Goal: Task Accomplishment & Management: Complete application form

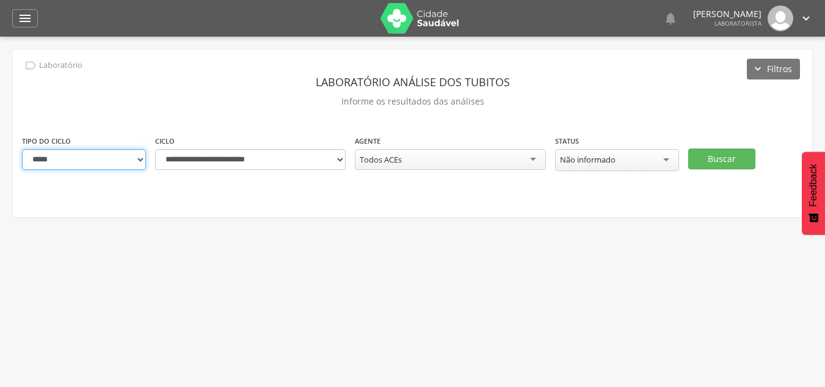
click at [138, 162] on select "**********" at bounding box center [84, 159] width 124 height 21
select select "*"
click at [22, 149] on select "**********" at bounding box center [84, 159] width 124 height 21
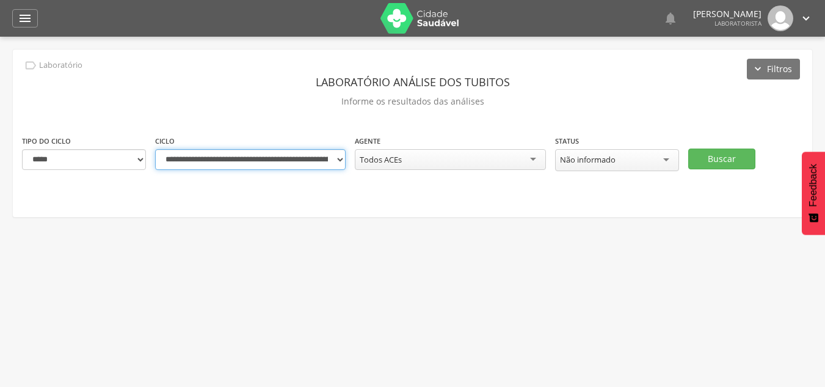
click at [338, 158] on select "**********" at bounding box center [250, 159] width 191 height 21
select select "**********"
click at [155, 149] on select "**********" at bounding box center [250, 159] width 191 height 21
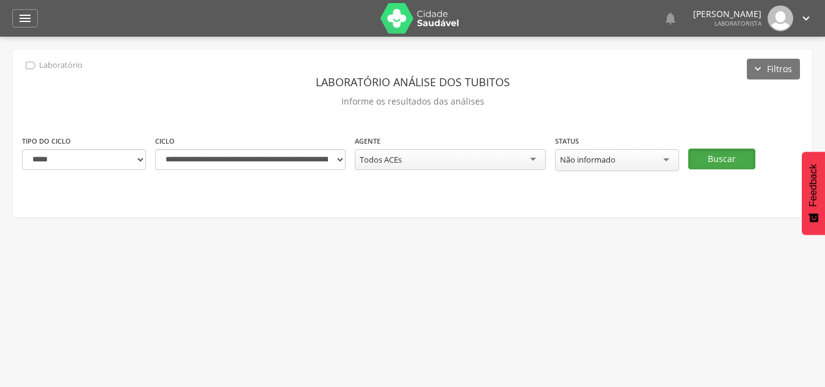
click at [712, 164] on button "Buscar" at bounding box center [721, 158] width 67 height 21
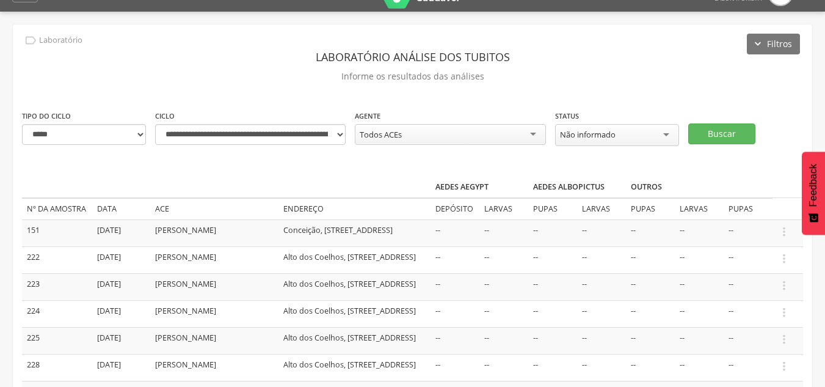
scroll to position [61, 0]
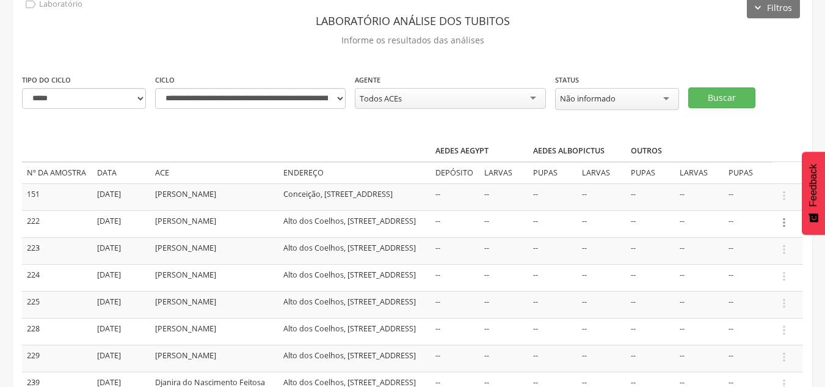
click at [783, 221] on icon "" at bounding box center [784, 222] width 13 height 13
click at [756, 200] on link "Informar resultado" at bounding box center [742, 201] width 97 height 15
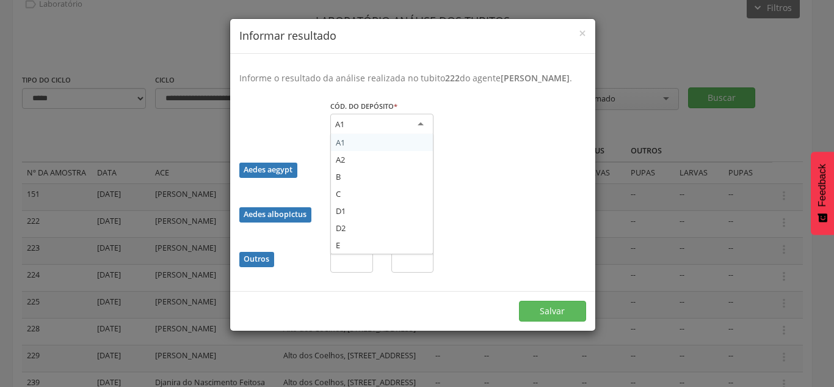
click at [423, 134] on div "A1" at bounding box center [381, 125] width 103 height 22
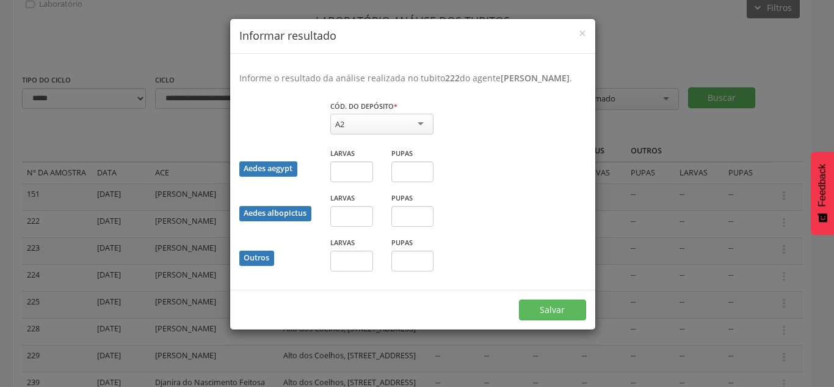
drag, startPoint x: 341, startPoint y: 172, endPoint x: 357, endPoint y: 206, distance: 38.0
click at [353, 268] on input "text" at bounding box center [351, 260] width 43 height 21
type input "*"
click at [413, 270] on input "text" at bounding box center [413, 260] width 43 height 21
type input "*"
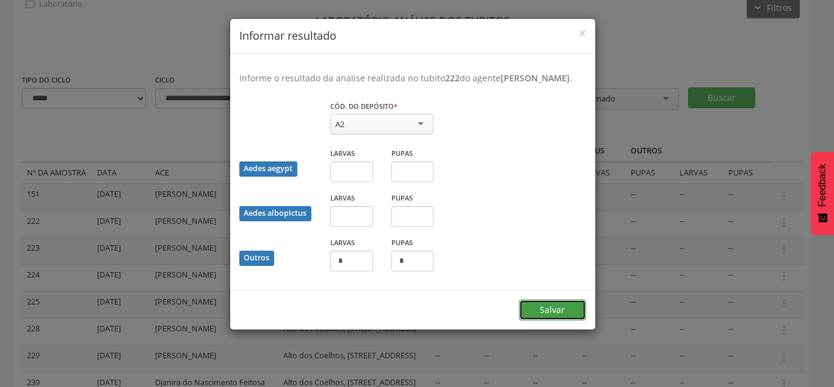
click at [541, 320] on button "Salvar" at bounding box center [552, 309] width 67 height 21
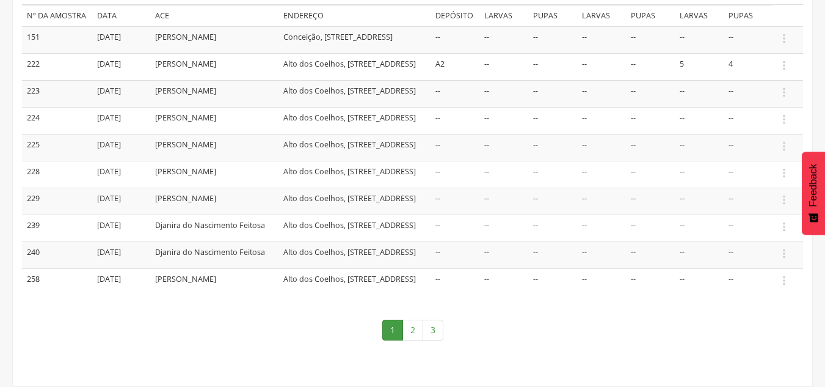
scroll to position [244, 0]
click at [785, 170] on icon "" at bounding box center [784, 172] width 13 height 13
click at [750, 145] on link "Informar resultado" at bounding box center [742, 152] width 97 height 15
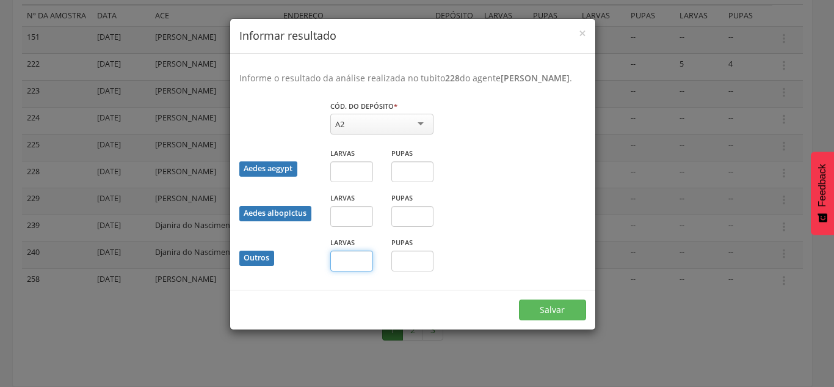
click at [359, 271] on input "text" at bounding box center [351, 260] width 43 height 21
click at [549, 320] on button "Salvar" at bounding box center [552, 309] width 67 height 21
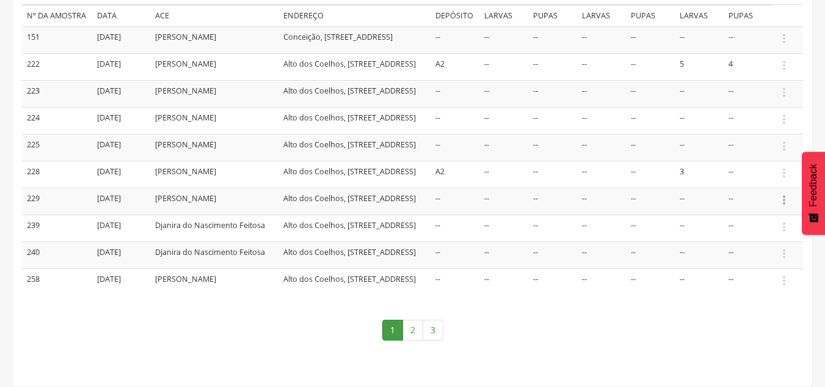
click at [782, 200] on icon "" at bounding box center [784, 199] width 13 height 13
click at [766, 179] on link "Informar resultado" at bounding box center [742, 179] width 97 height 15
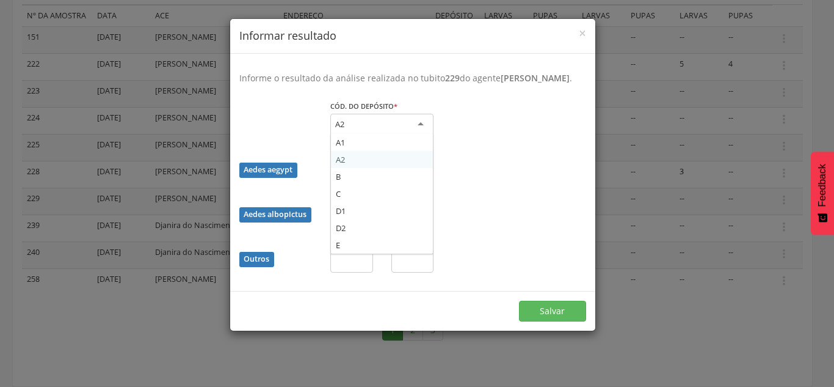
click at [426, 136] on div "A2" at bounding box center [381, 125] width 103 height 22
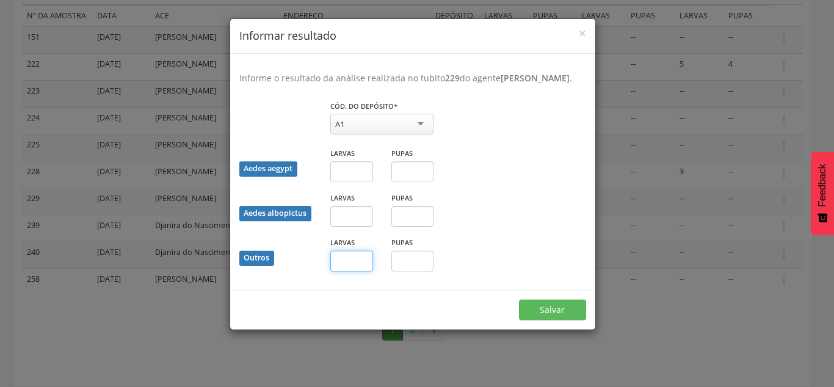
click at [346, 271] on input "text" at bounding box center [351, 260] width 43 height 21
type input "*"
click at [565, 319] on button "Salvar" at bounding box center [552, 309] width 67 height 21
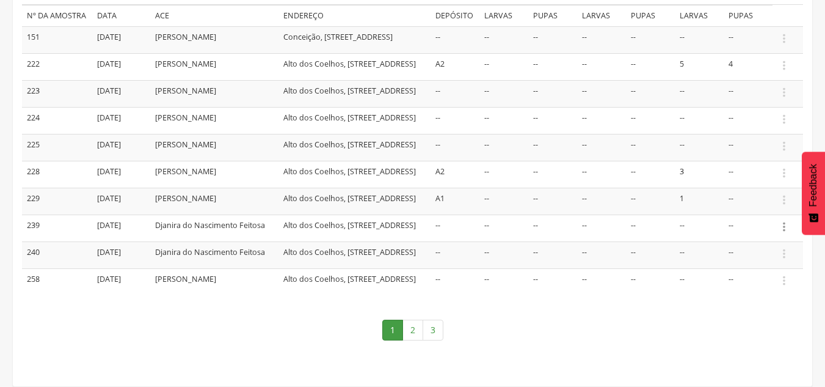
click at [785, 231] on icon "" at bounding box center [784, 226] width 13 height 13
click at [767, 210] on link "Informar resultado" at bounding box center [742, 206] width 97 height 15
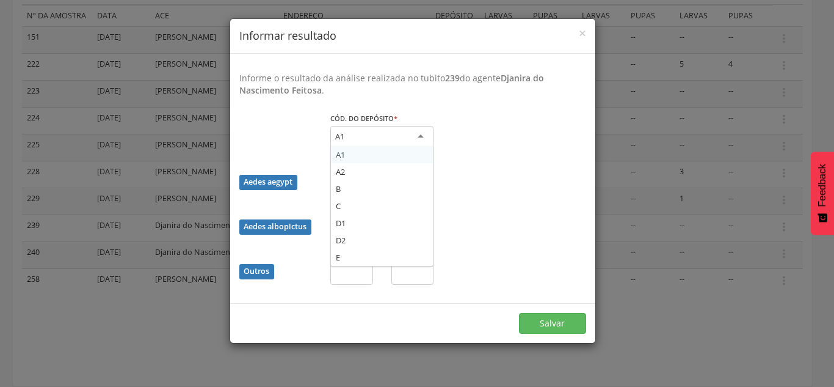
drag, startPoint x: 395, startPoint y: 133, endPoint x: 388, endPoint y: 145, distance: 13.9
click at [396, 133] on div "A1" at bounding box center [381, 137] width 103 height 22
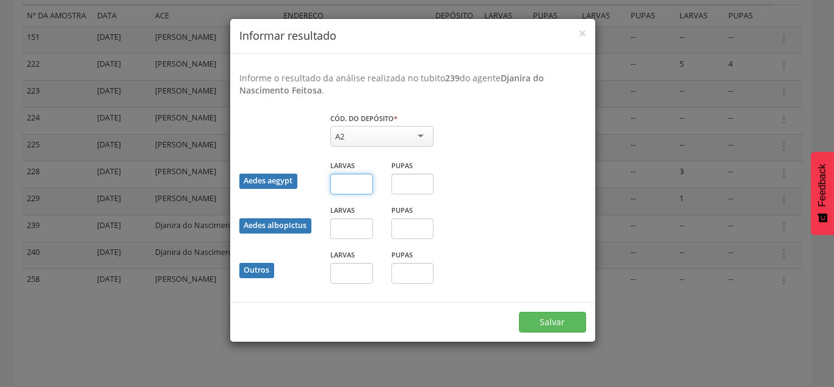
click at [341, 181] on input "text" at bounding box center [351, 183] width 43 height 21
type input "*"
click at [535, 318] on button "Salvar" at bounding box center [552, 321] width 67 height 21
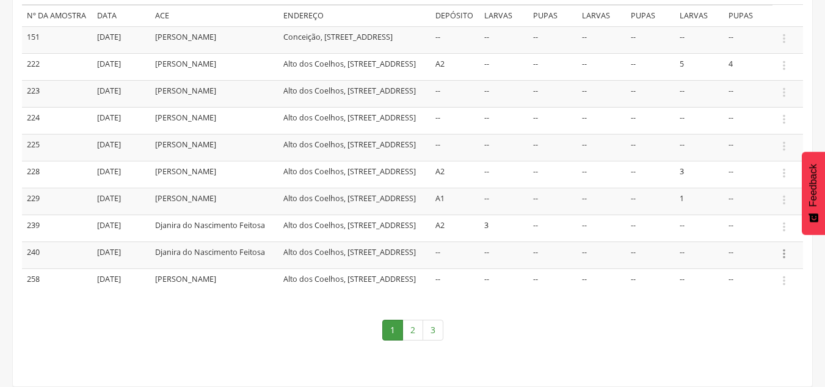
click at [784, 260] on icon "" at bounding box center [784, 253] width 13 height 13
click at [743, 241] on link "Informar resultado" at bounding box center [742, 232] width 97 height 15
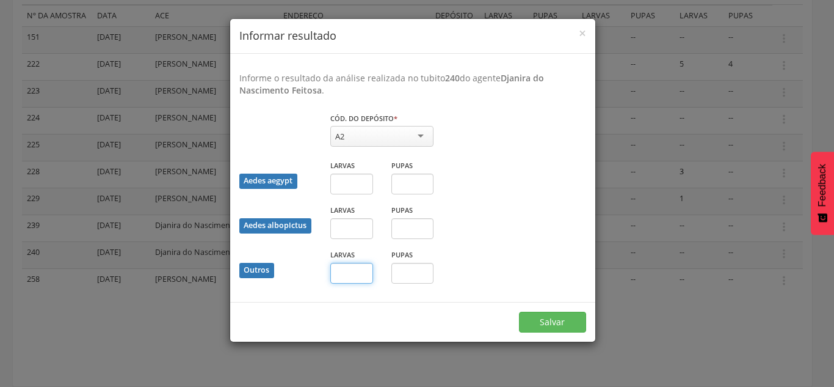
click at [359, 275] on input "text" at bounding box center [351, 273] width 43 height 21
type input "*"
click at [566, 326] on button "Salvar" at bounding box center [552, 321] width 67 height 21
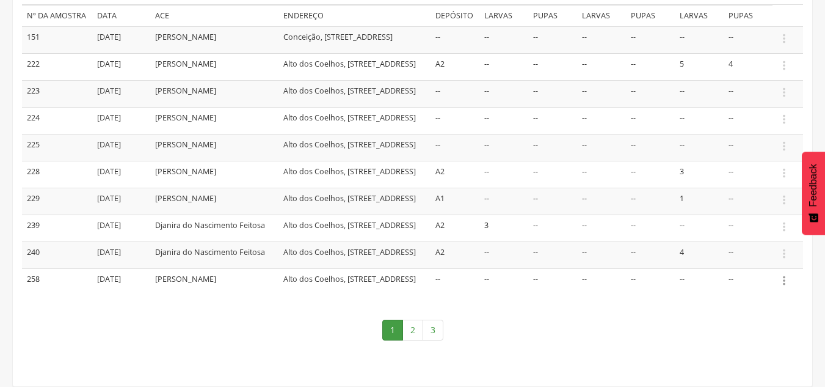
click at [785, 287] on icon "" at bounding box center [784, 280] width 13 height 13
click at [771, 268] on link "Informar resultado" at bounding box center [742, 259] width 97 height 15
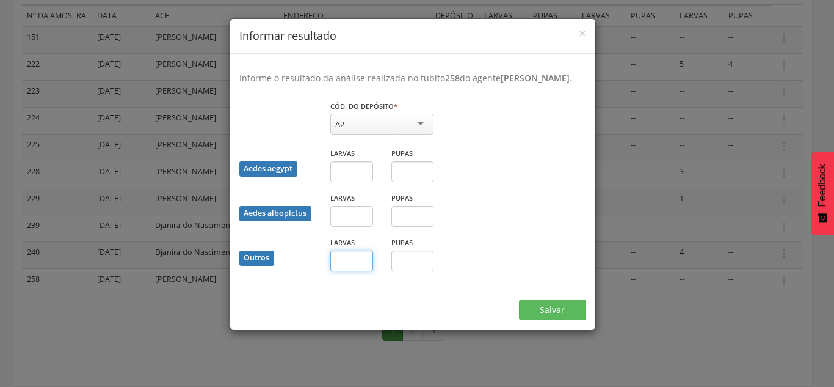
click at [360, 271] on input "text" at bounding box center [351, 260] width 43 height 21
type input "*"
click at [533, 320] on button "Salvar" at bounding box center [552, 309] width 67 height 21
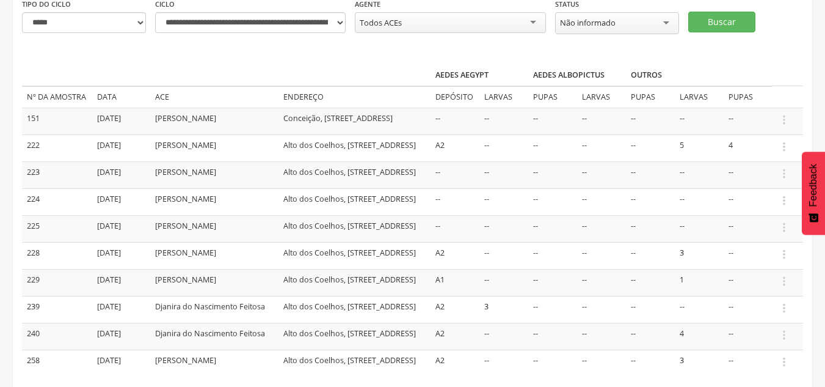
scroll to position [0, 0]
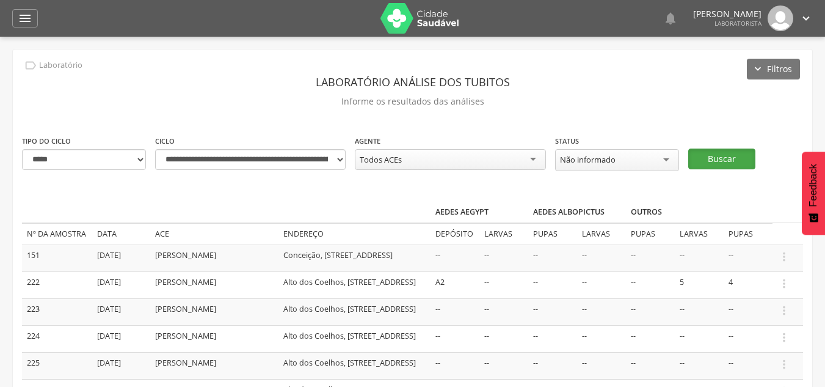
click at [718, 155] on button "Buscar" at bounding box center [721, 158] width 67 height 21
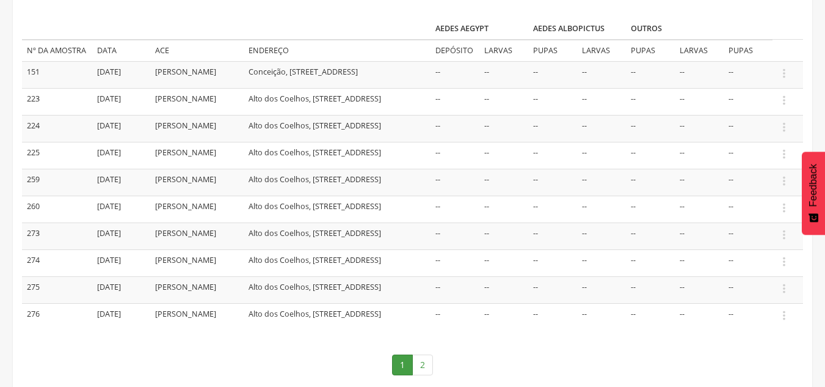
scroll to position [244, 0]
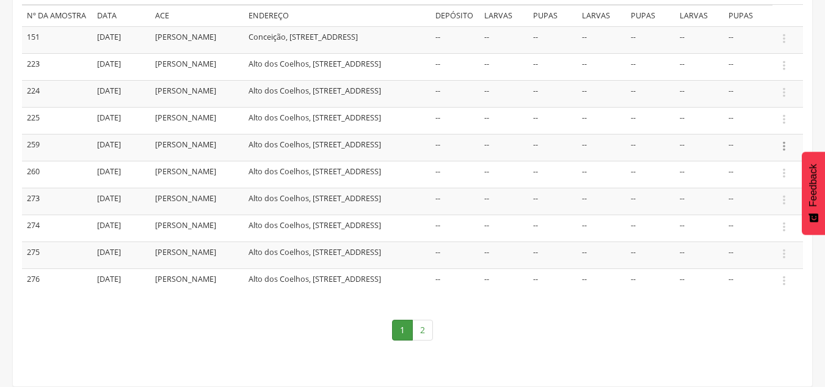
click at [783, 139] on icon "" at bounding box center [784, 145] width 13 height 13
click at [754, 118] on link "Informar resultado" at bounding box center [742, 125] width 97 height 15
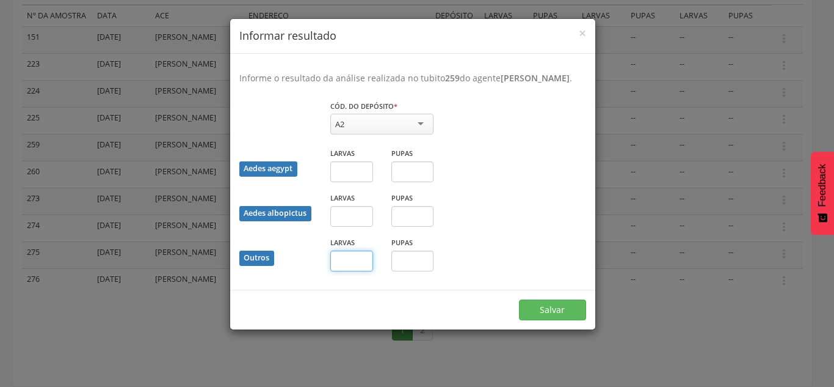
click at [355, 271] on input "text" at bounding box center [351, 260] width 43 height 21
type input "*"
click at [567, 320] on button "Salvar" at bounding box center [552, 309] width 67 height 21
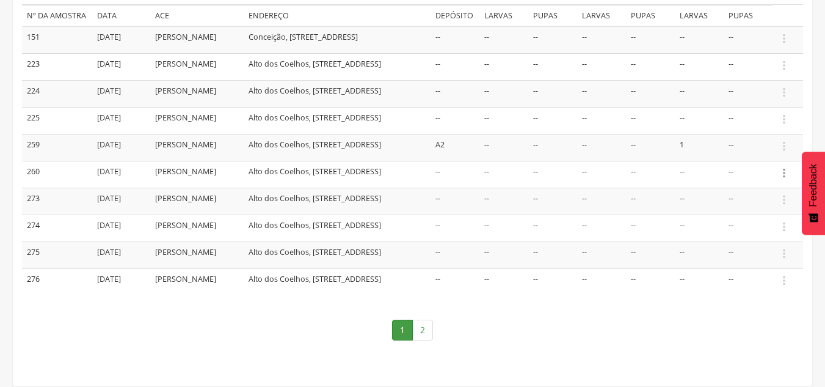
click at [786, 166] on icon "" at bounding box center [784, 172] width 13 height 13
click at [757, 148] on link "Informar resultado" at bounding box center [742, 152] width 97 height 15
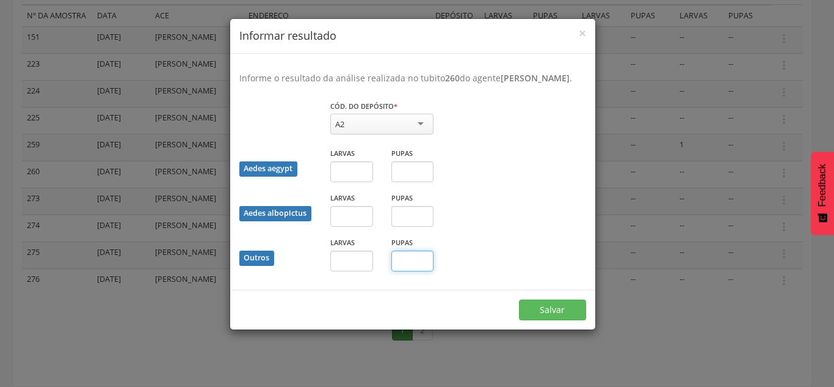
click at [413, 271] on input "text" at bounding box center [413, 260] width 43 height 21
type input "*"
click at [545, 318] on button "Salvar" at bounding box center [552, 309] width 67 height 21
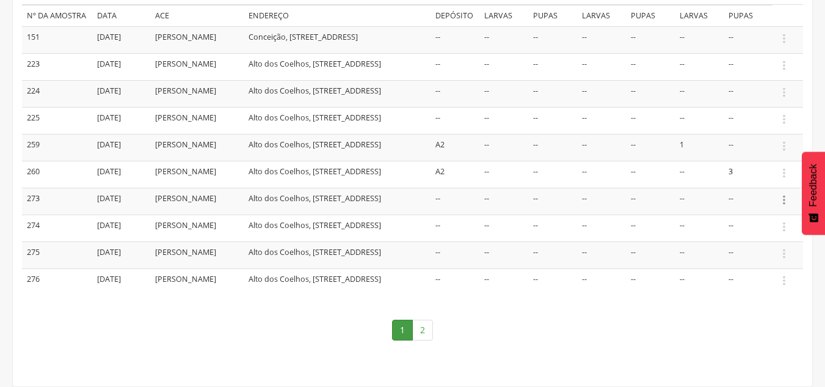
click at [781, 199] on icon "" at bounding box center [784, 199] width 13 height 13
click at [729, 180] on link "Informar resultado" at bounding box center [742, 179] width 97 height 15
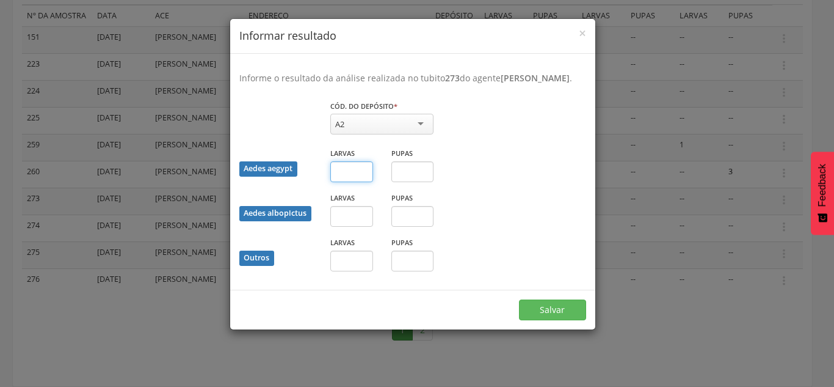
click at [344, 182] on input "text" at bounding box center [351, 171] width 43 height 21
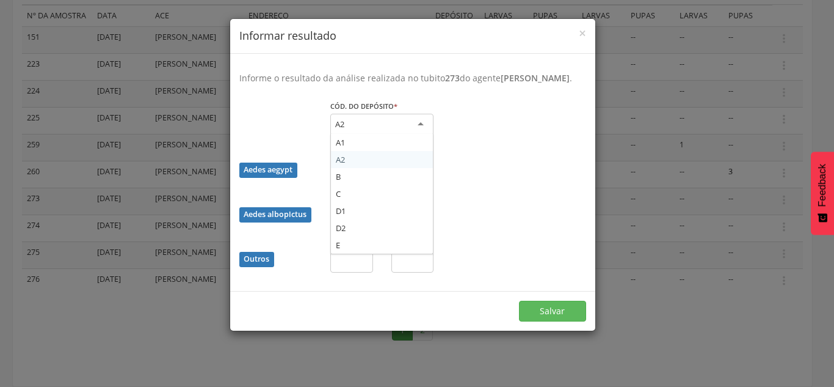
click at [406, 136] on div "A2" at bounding box center [381, 125] width 103 height 22
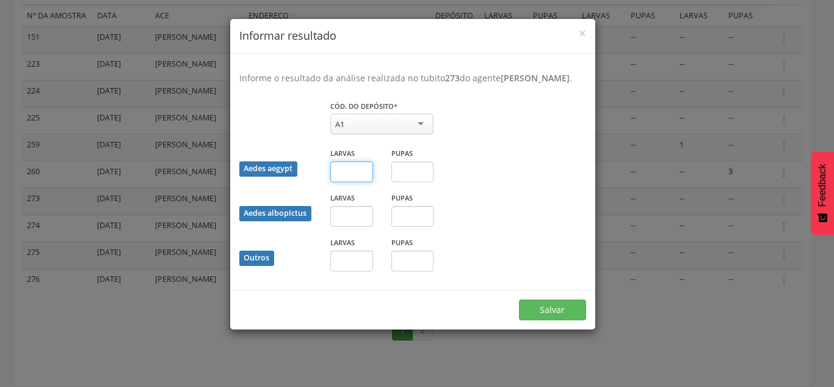
click at [355, 182] on input "text" at bounding box center [351, 171] width 43 height 21
type input "*"
click at [556, 320] on button "Salvar" at bounding box center [552, 309] width 67 height 21
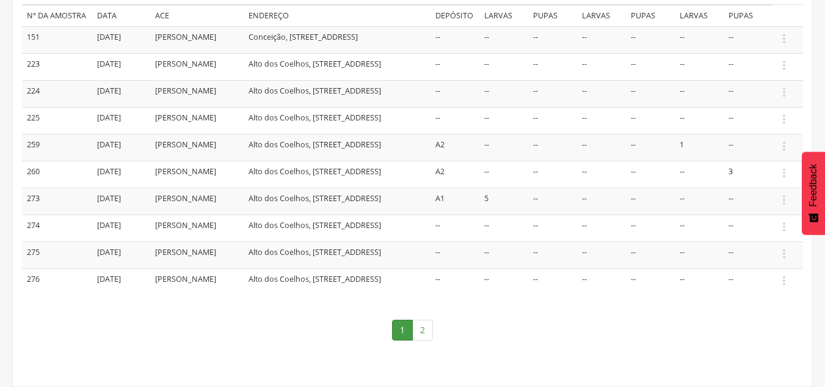
scroll to position [266, 0]
click at [421, 332] on link "2" at bounding box center [422, 329] width 21 height 21
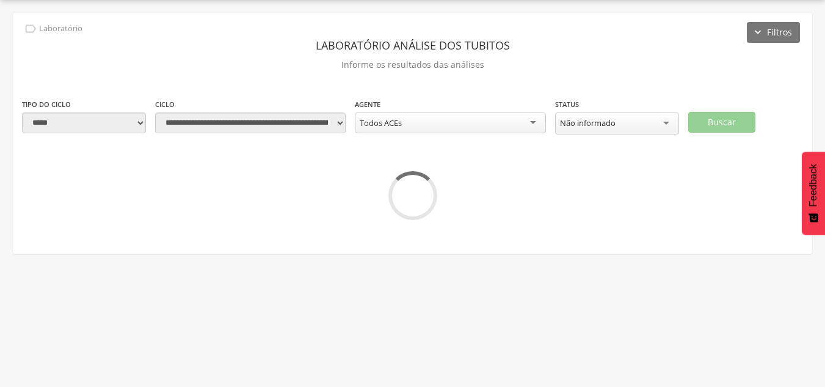
scroll to position [78, 0]
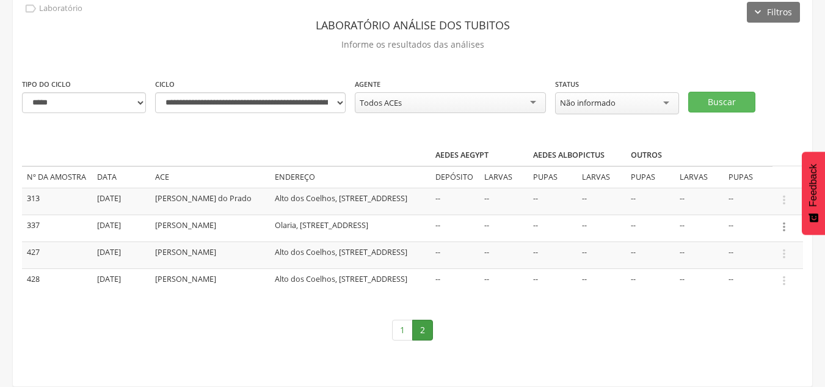
click at [787, 220] on icon "" at bounding box center [784, 226] width 13 height 13
click at [765, 199] on link "Informar resultado" at bounding box center [742, 206] width 97 height 15
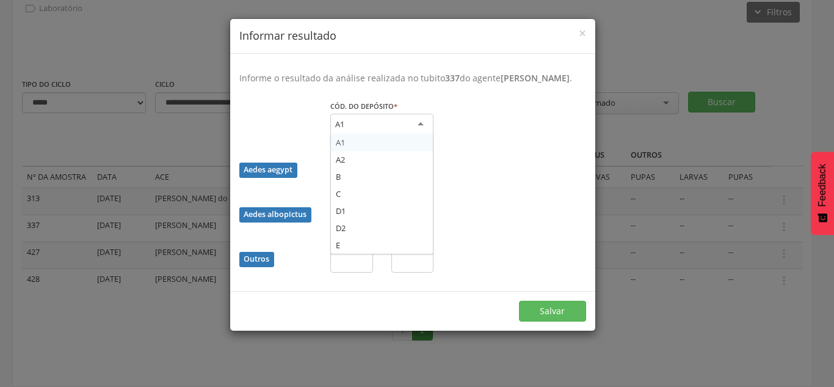
click at [415, 136] on div "A1" at bounding box center [381, 125] width 103 height 22
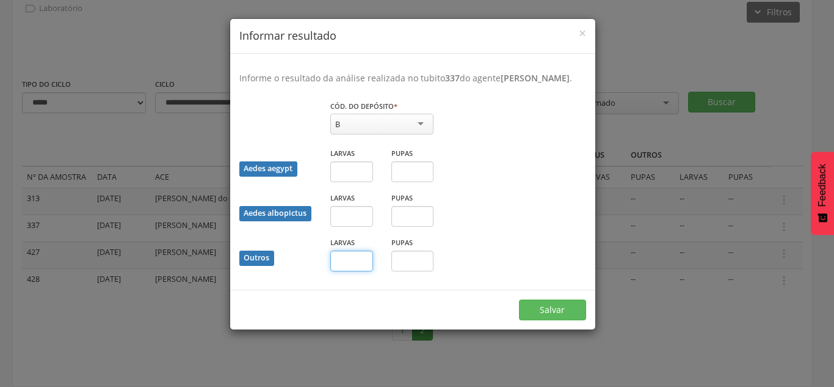
click at [360, 271] on input "text" at bounding box center [351, 260] width 43 height 21
type input "*"
click at [543, 320] on button "Salvar" at bounding box center [552, 309] width 67 height 21
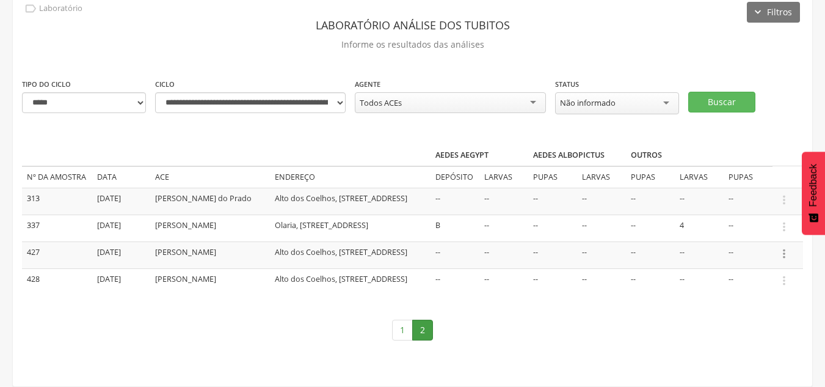
click at [785, 247] on icon "" at bounding box center [784, 253] width 13 height 13
click at [752, 225] on link "Informar resultado" at bounding box center [742, 232] width 97 height 15
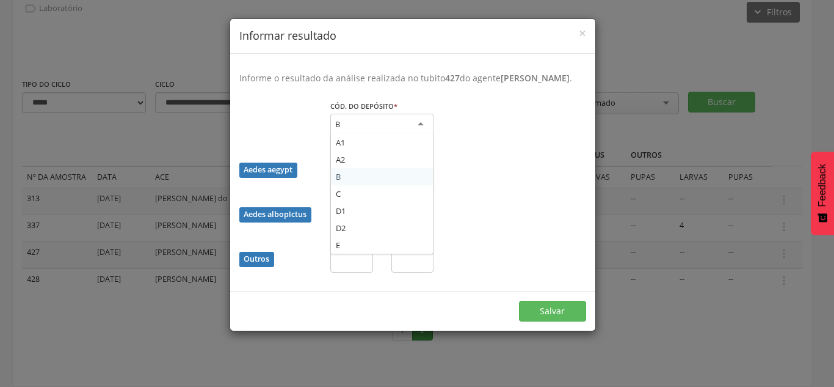
click at [420, 125] on div "B" at bounding box center [381, 125] width 103 height 22
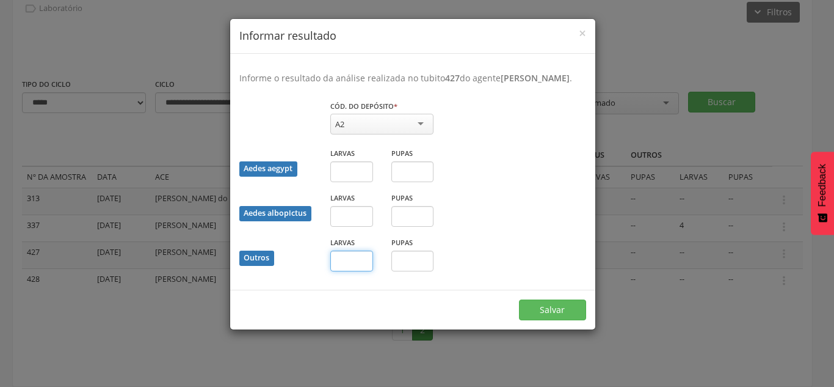
click at [356, 254] on input "text" at bounding box center [351, 260] width 43 height 21
type input "*"
click at [418, 260] on input "text" at bounding box center [413, 260] width 43 height 21
type input "*"
click at [547, 308] on button "Salvar" at bounding box center [552, 309] width 67 height 21
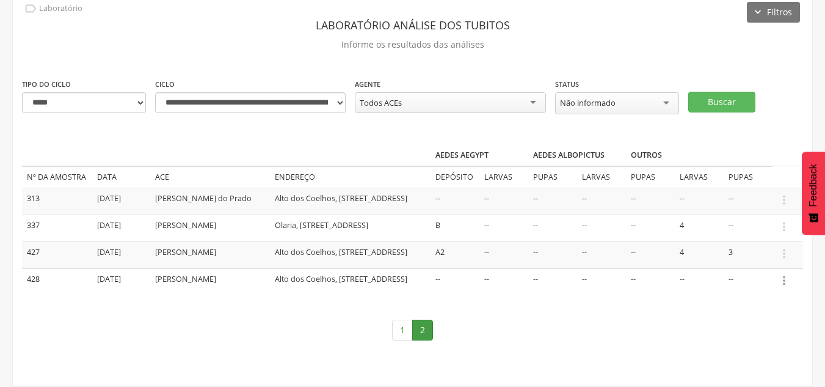
click at [786, 274] on icon "" at bounding box center [784, 280] width 13 height 13
click at [732, 257] on link "Informar resultado" at bounding box center [742, 259] width 97 height 15
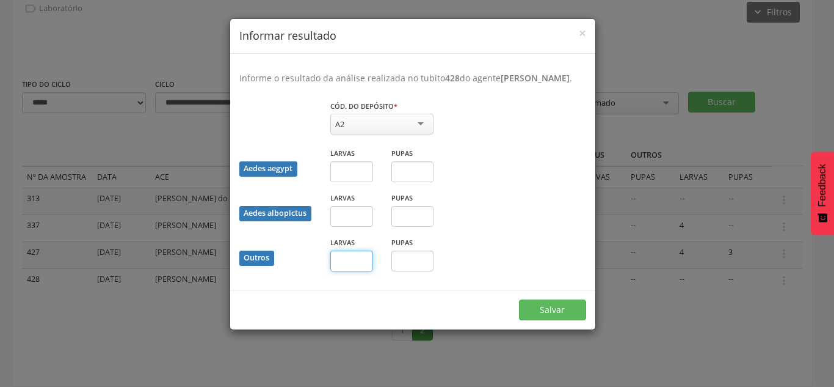
click at [357, 261] on input "text" at bounding box center [351, 260] width 43 height 21
type input "*"
click at [558, 309] on button "Salvar" at bounding box center [552, 309] width 67 height 21
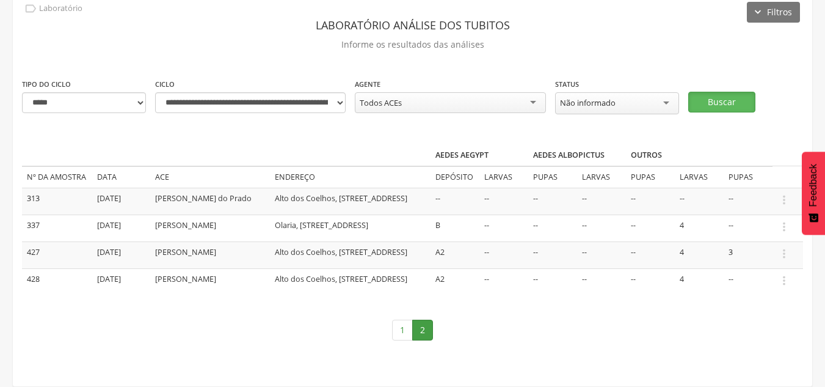
click at [699, 92] on button "Buscar" at bounding box center [721, 102] width 67 height 21
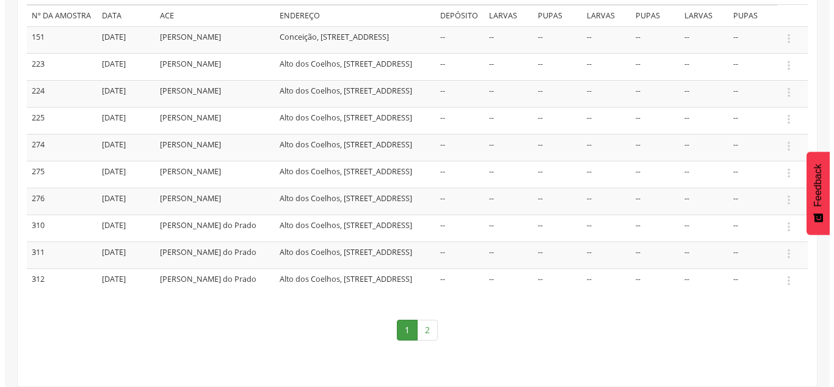
scroll to position [260, 0]
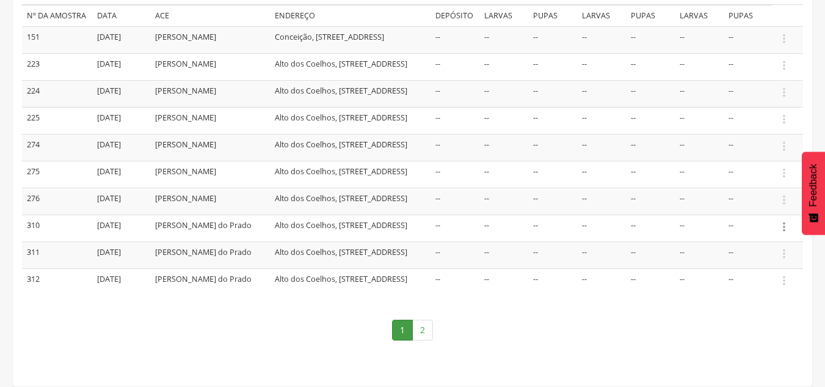
click at [787, 220] on icon "" at bounding box center [784, 226] width 13 height 13
click at [763, 199] on link "Informar resultado" at bounding box center [742, 206] width 97 height 15
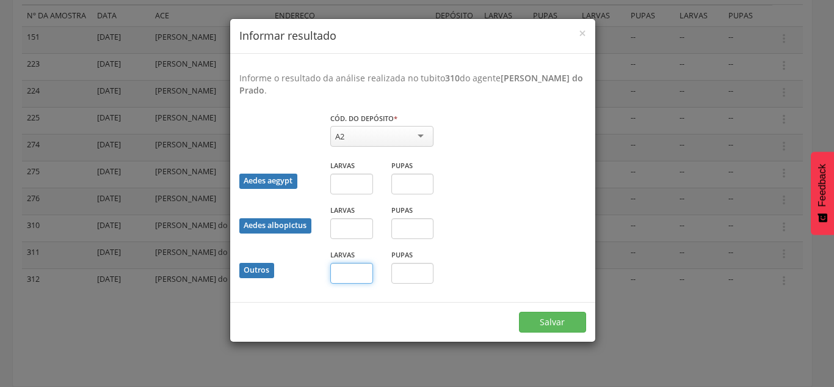
click at [354, 281] on input "text" at bounding box center [351, 273] width 43 height 21
type input "*"
click at [400, 275] on input "text" at bounding box center [413, 273] width 43 height 21
type input "*"
click at [555, 320] on button "Salvar" at bounding box center [552, 321] width 67 height 21
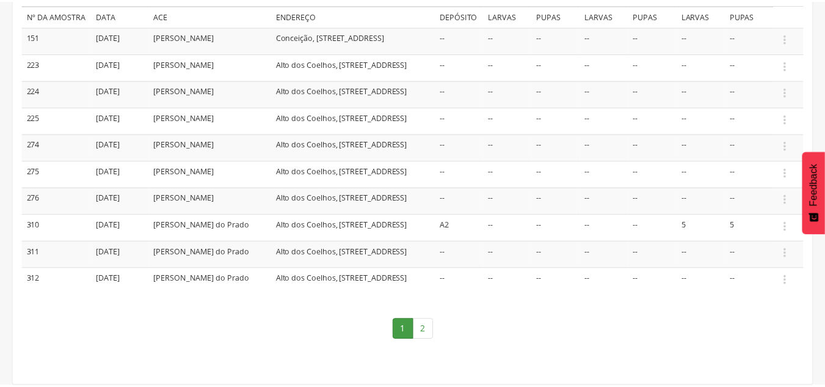
scroll to position [255, 0]
click at [787, 253] on icon "" at bounding box center [784, 253] width 13 height 13
click at [742, 226] on link "Informar resultado" at bounding box center [742, 232] width 97 height 15
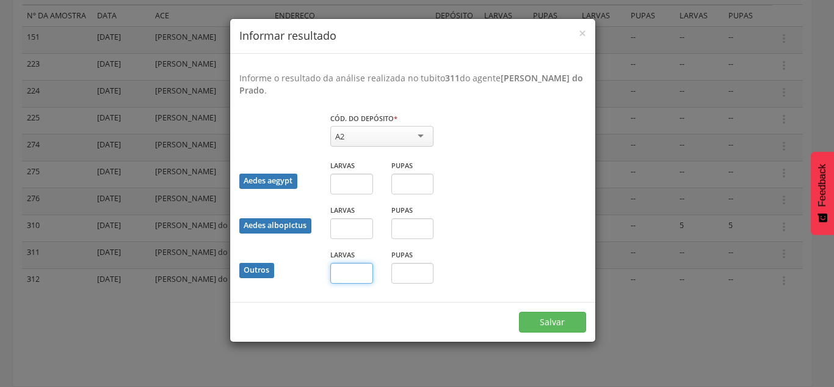
click at [345, 273] on input "text" at bounding box center [351, 273] width 43 height 21
type input "*"
click at [413, 278] on input "text" at bounding box center [413, 273] width 43 height 21
type input "*"
click at [519, 311] on button "Salvar" at bounding box center [552, 321] width 67 height 21
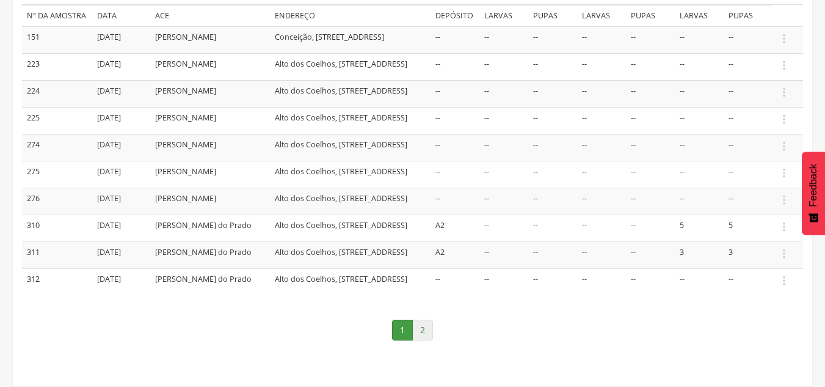
click at [420, 335] on link "2" at bounding box center [422, 329] width 21 height 21
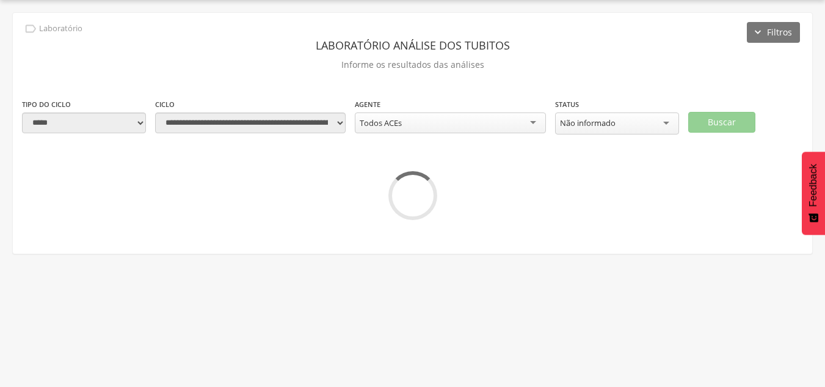
scroll to position [37, 0]
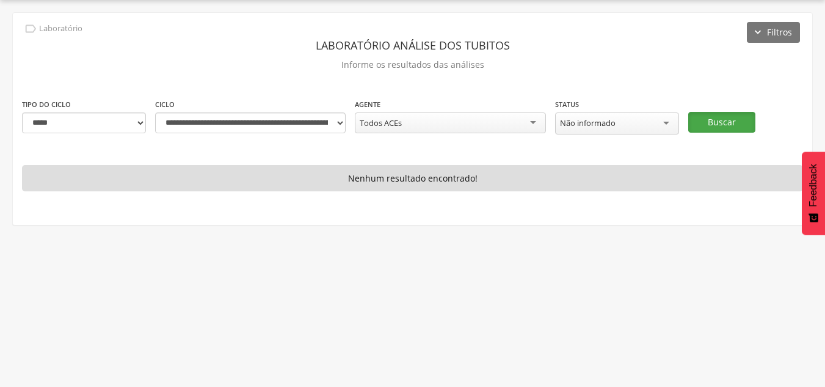
click at [729, 119] on button "Buscar" at bounding box center [721, 122] width 67 height 21
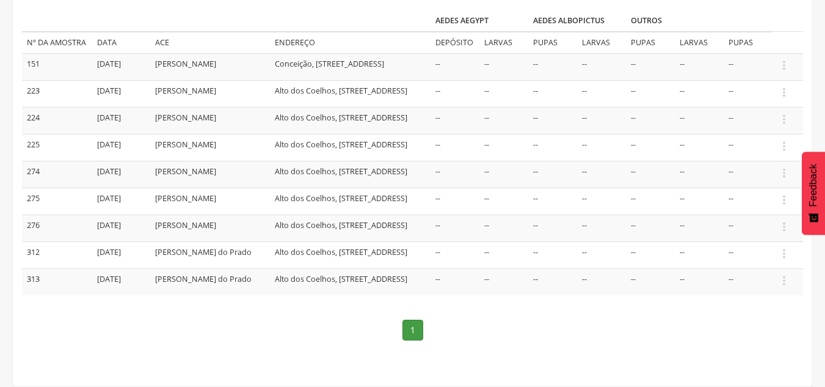
scroll to position [0, 0]
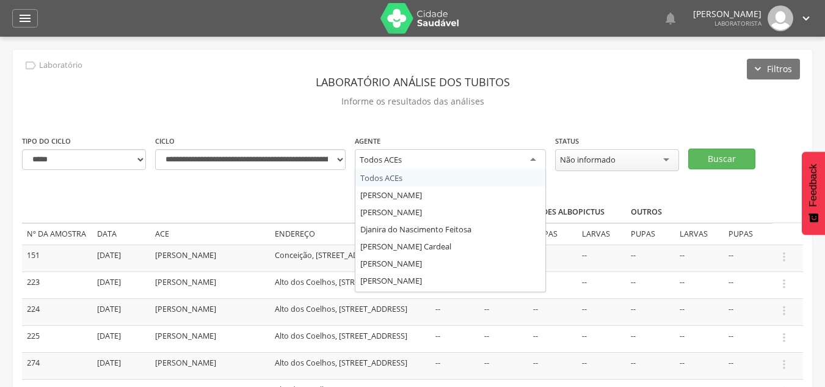
click at [536, 161] on div "Todos ACEs" at bounding box center [450, 160] width 191 height 22
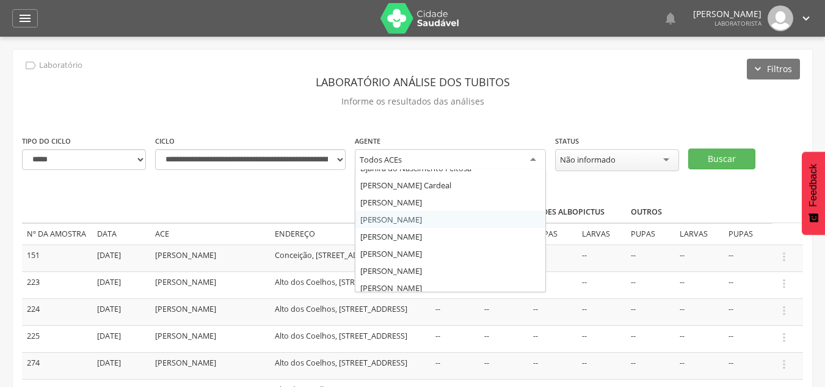
scroll to position [122, 0]
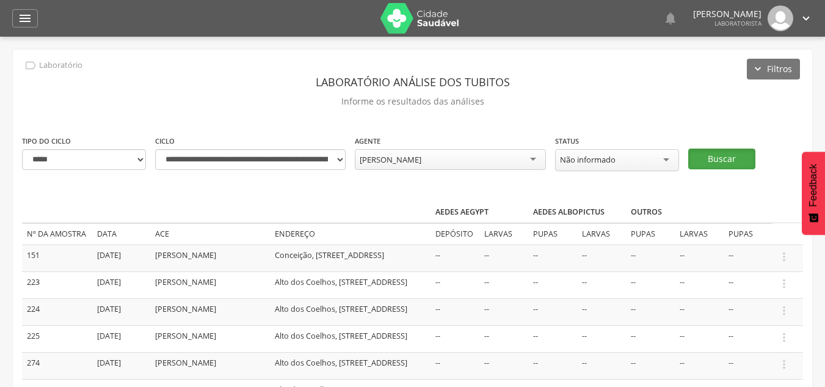
click at [715, 155] on button "Buscar" at bounding box center [721, 158] width 67 height 21
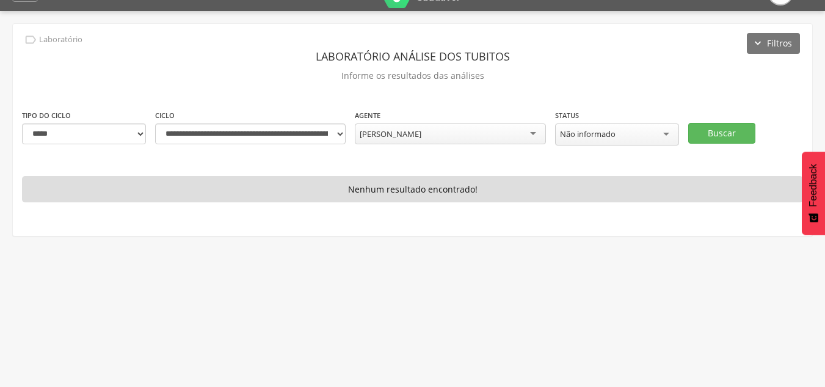
scroll to position [37, 0]
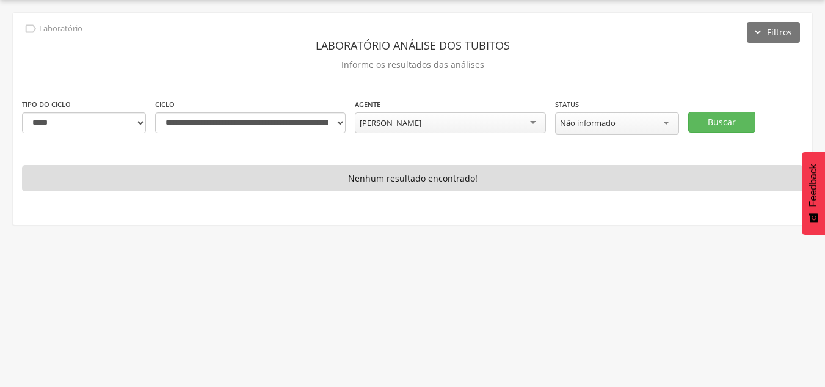
click at [660, 126] on div "Não informado" at bounding box center [617, 123] width 124 height 22
click at [727, 123] on button "Buscar" at bounding box center [721, 121] width 67 height 21
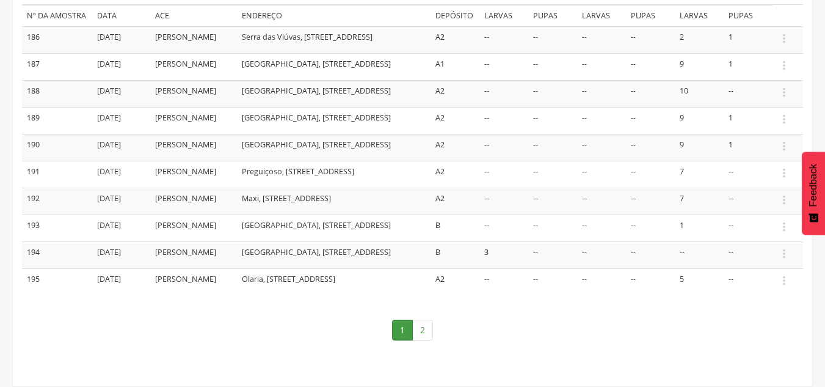
scroll to position [271, 0]
click at [423, 329] on link "2" at bounding box center [422, 329] width 21 height 21
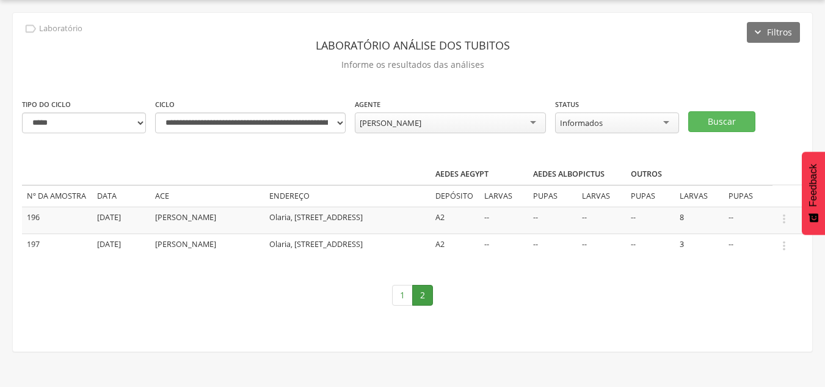
click at [661, 123] on div "Informados" at bounding box center [617, 122] width 124 height 21
click at [706, 120] on button "Buscar" at bounding box center [721, 121] width 67 height 21
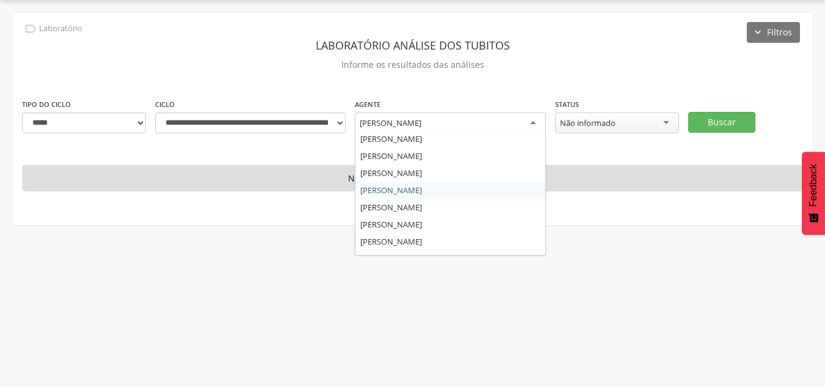
click at [421, 123] on div "[PERSON_NAME]" at bounding box center [391, 122] width 62 height 11
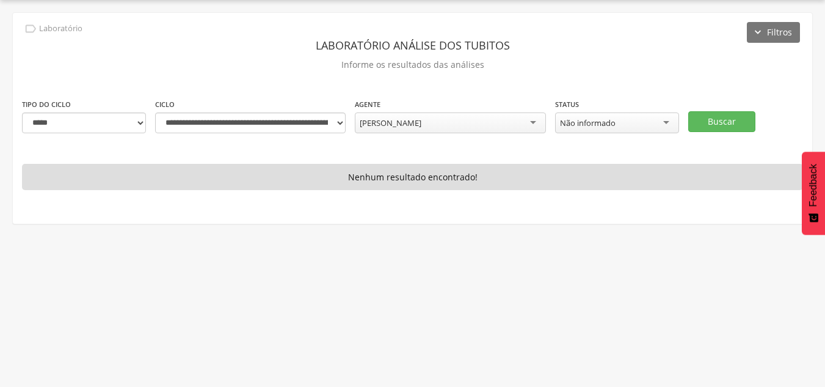
click at [586, 147] on div "**********" at bounding box center [413, 118] width 800 height 211
click at [531, 125] on div "[PERSON_NAME]" at bounding box center [450, 122] width 191 height 21
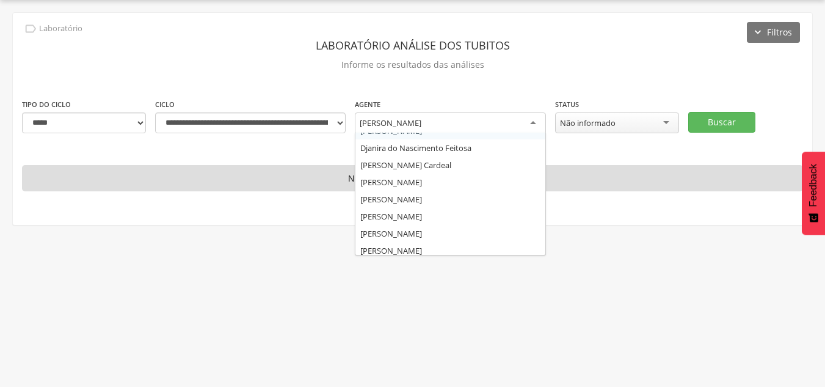
scroll to position [0, 0]
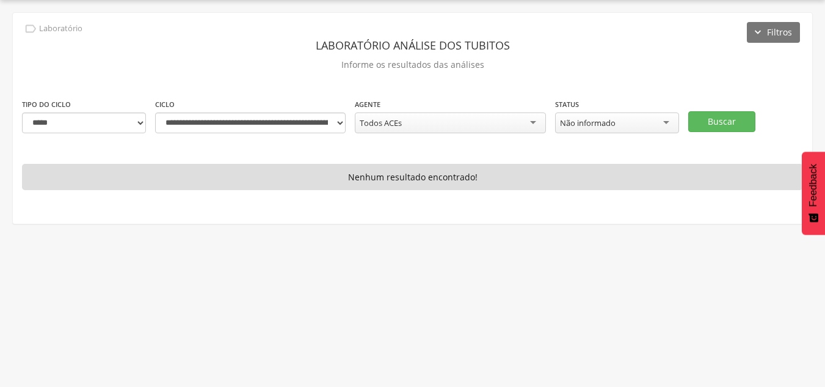
drag, startPoint x: 400, startPoint y: 142, endPoint x: 617, endPoint y: 161, distance: 218.3
click at [705, 119] on button "Buscar" at bounding box center [721, 121] width 67 height 21
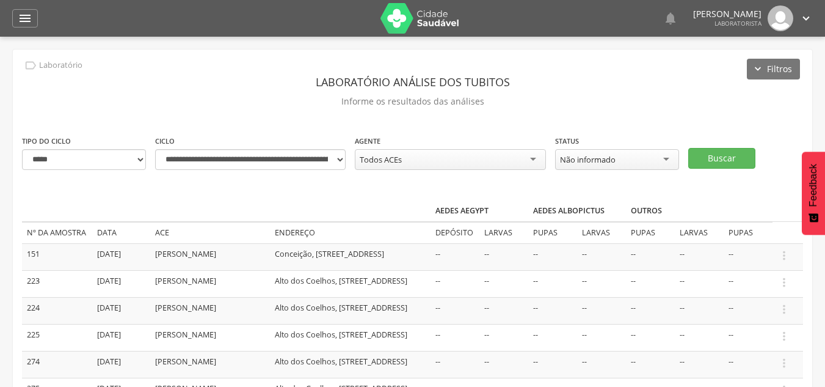
scroll to position [61, 0]
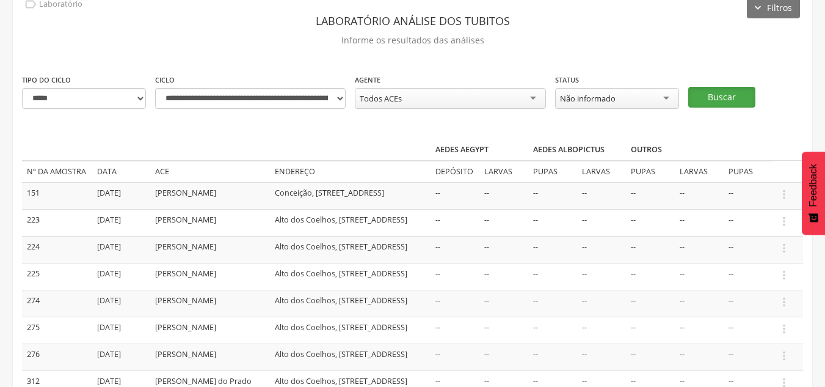
click at [713, 96] on button "Buscar" at bounding box center [721, 97] width 67 height 21
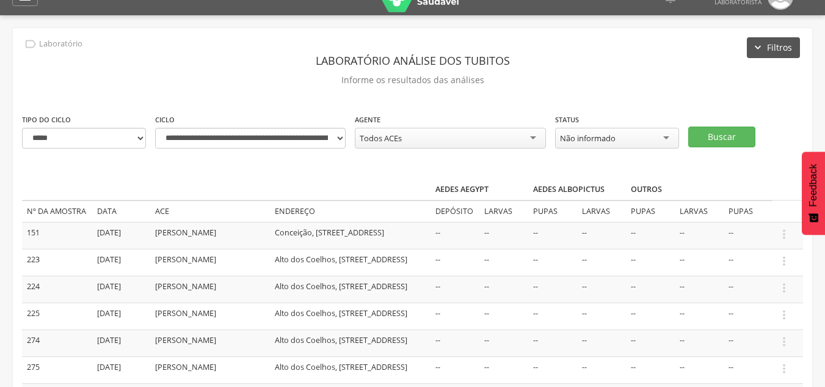
scroll to position [0, 0]
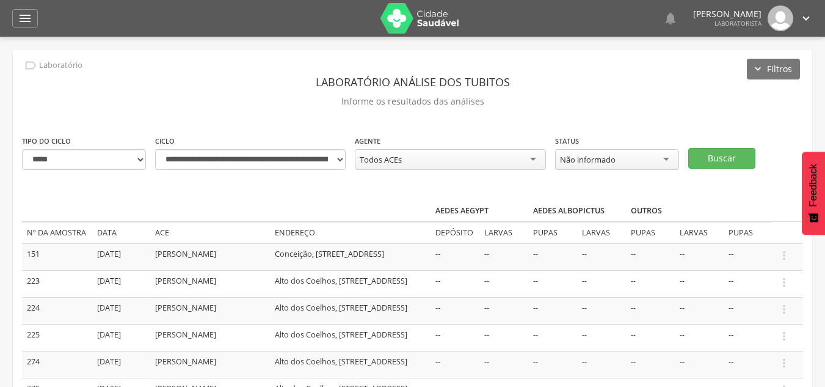
click at [801, 20] on icon "" at bounding box center [806, 18] width 13 height 13
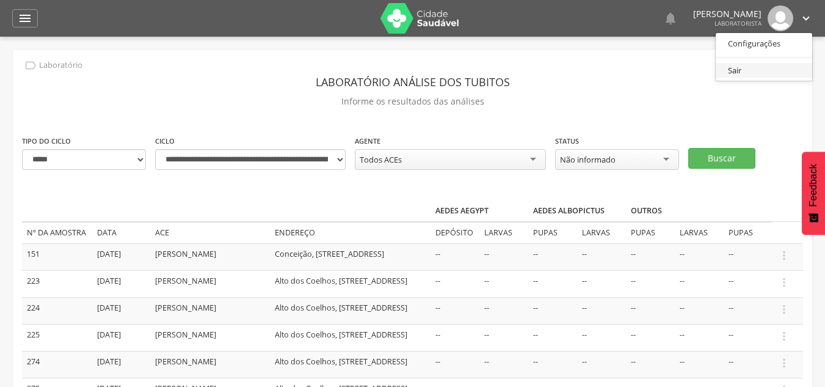
click at [728, 75] on link "Sair" at bounding box center [764, 70] width 97 height 15
